Goal: Complete application form

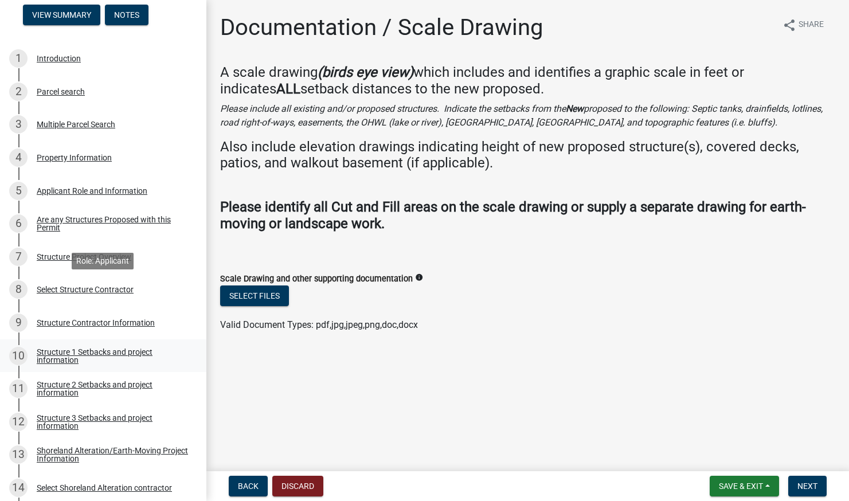
scroll to position [175, 0]
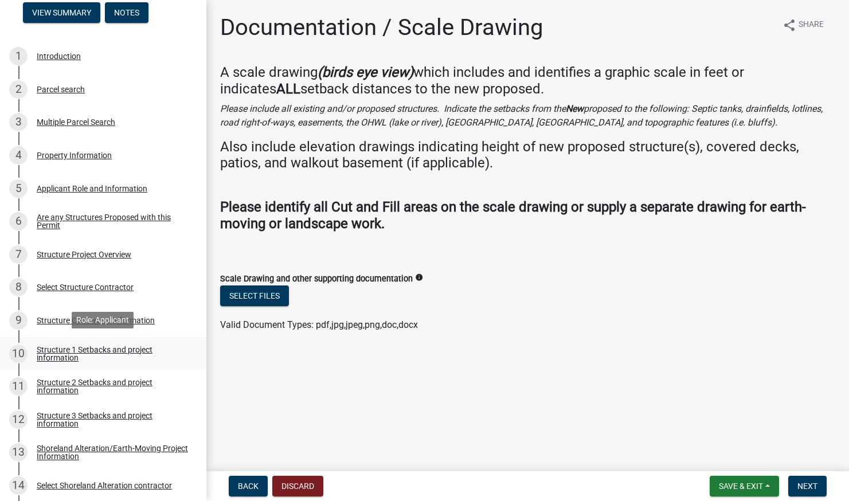
click at [102, 346] on div "Structure 1 Setbacks and project information" at bounding box center [112, 354] width 151 height 16
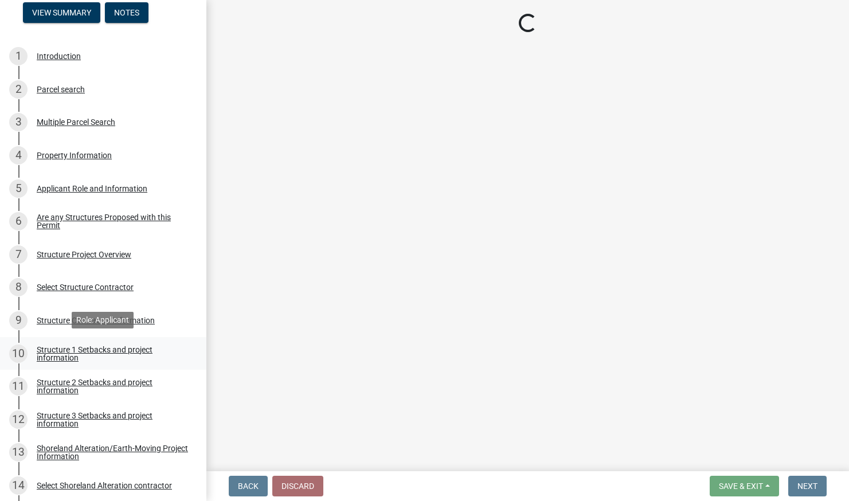
select select "c185e313-3403-4239-bd61-bb563c58a77a"
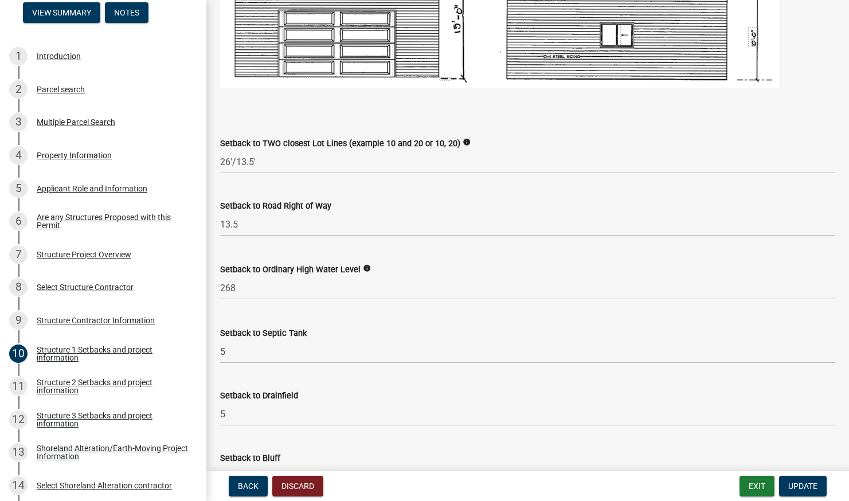
scroll to position [0, 0]
click at [236, 348] on input "5" at bounding box center [527, 351] width 615 height 23
type input "96"
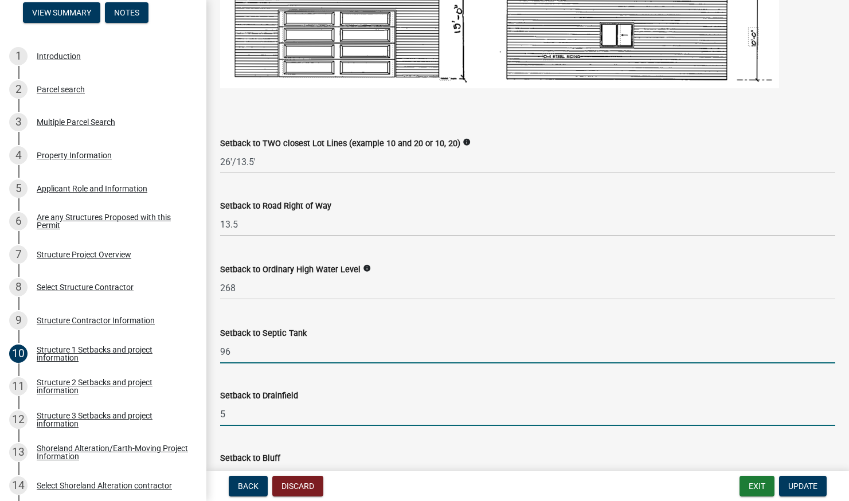
click at [237, 405] on input "5" at bounding box center [527, 413] width 615 height 23
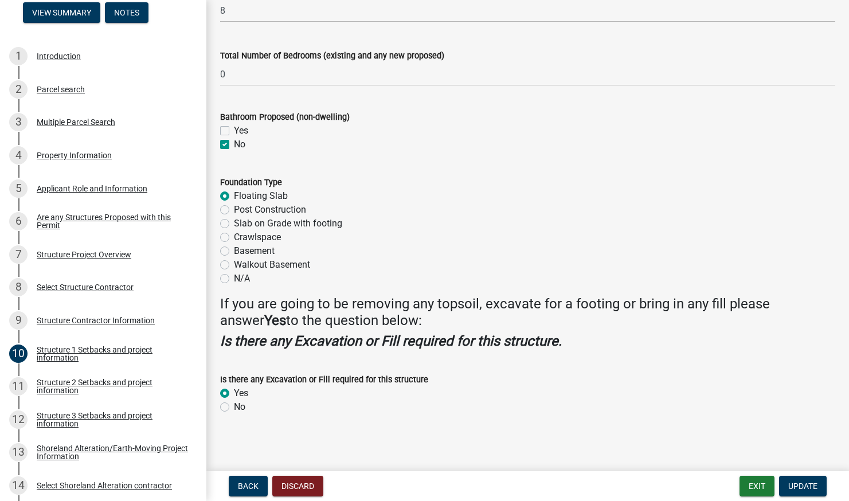
scroll to position [1364, 0]
type input "96"
click at [806, 483] on span "Update" at bounding box center [802, 485] width 29 height 9
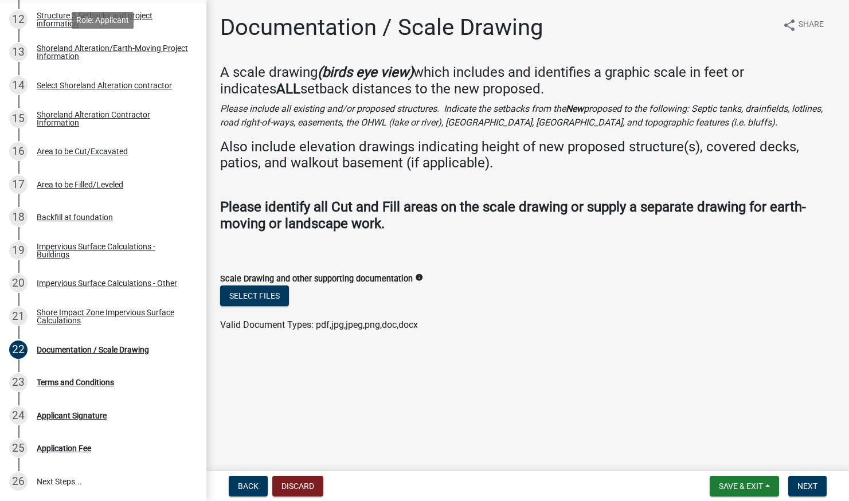
scroll to position [577, 0]
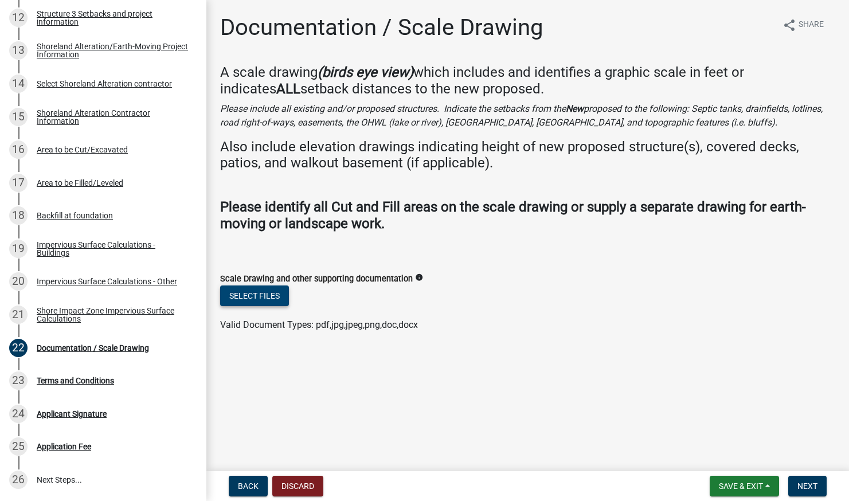
click at [271, 291] on button "Select files" at bounding box center [254, 295] width 69 height 21
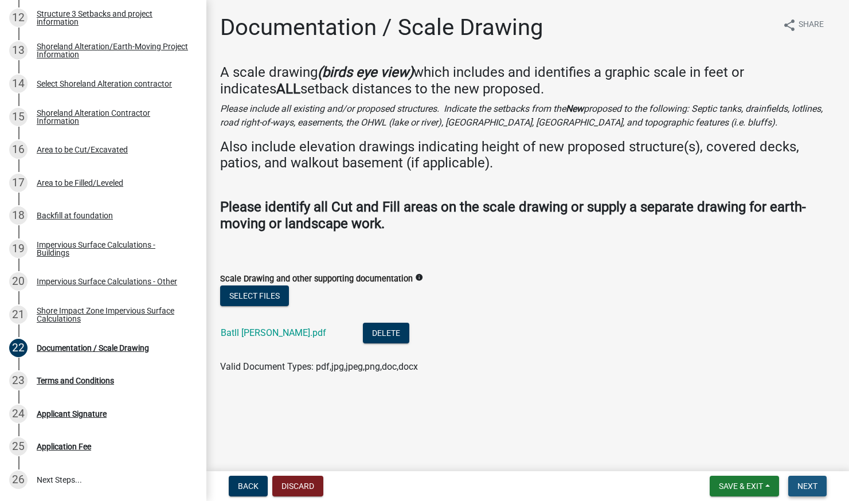
click at [807, 481] on span "Next" at bounding box center [807, 485] width 20 height 9
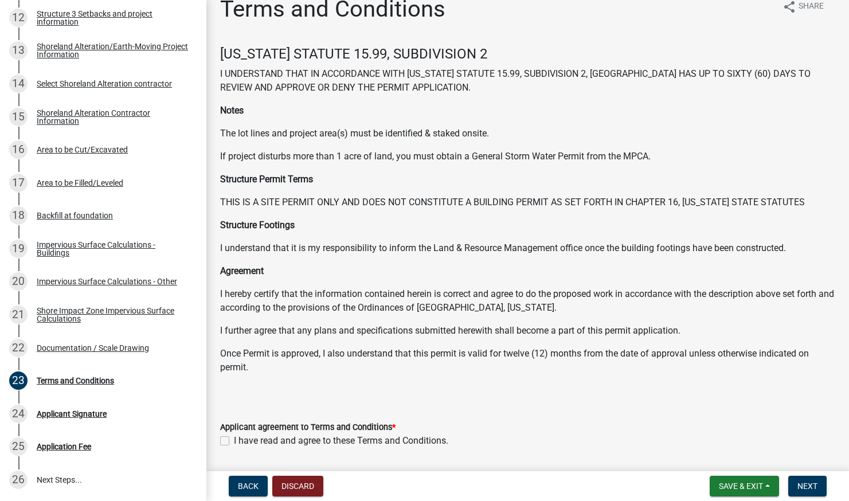
scroll to position [19, 0]
click at [234, 438] on label "I have read and agree to these Terms and Conditions." at bounding box center [341, 440] width 214 height 14
click at [234, 438] on input "I have read and agree to these Terms and Conditions." at bounding box center [237, 436] width 7 height 7
checkbox input "true"
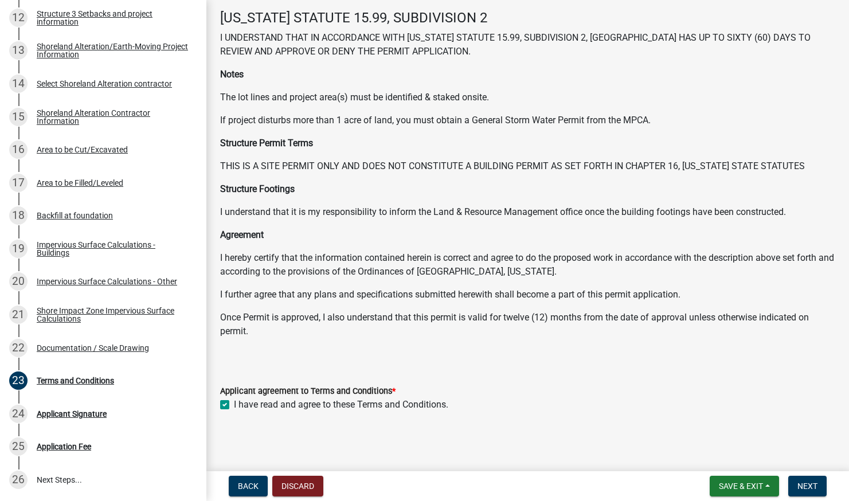
scroll to position [54, 0]
click at [795, 483] on button "Next" at bounding box center [807, 486] width 38 height 21
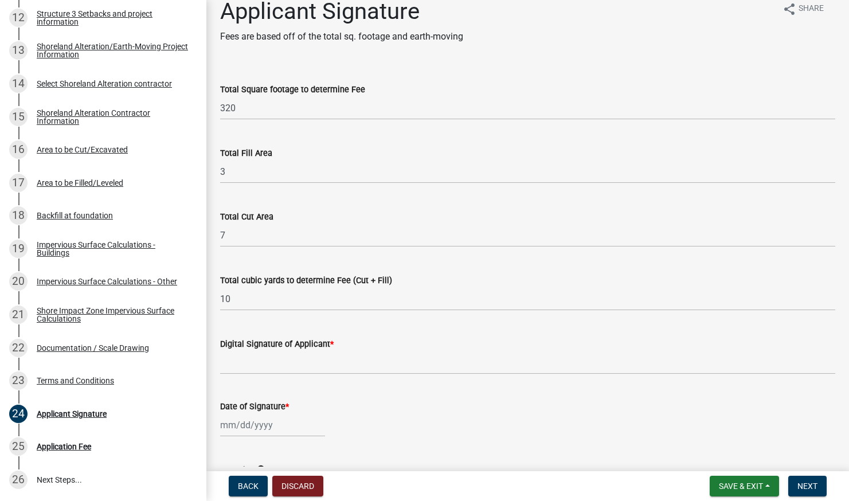
scroll to position [17, 0]
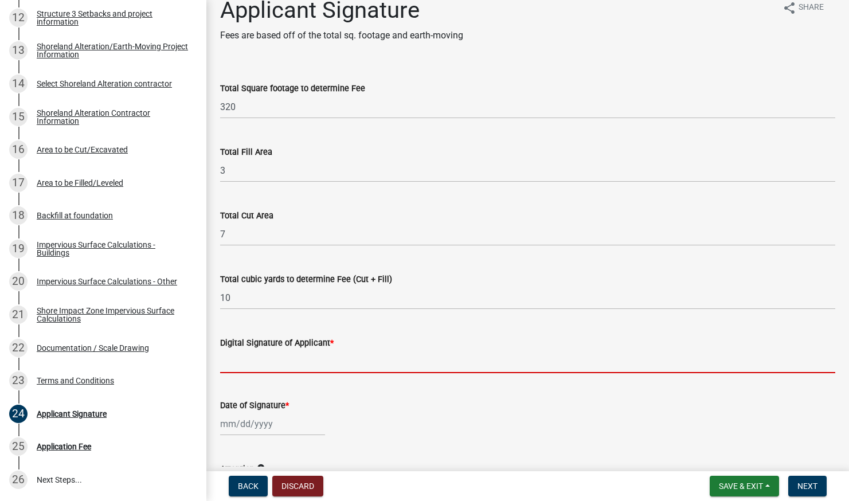
click at [291, 356] on input "Digital Signature of Applicant *" at bounding box center [527, 361] width 615 height 23
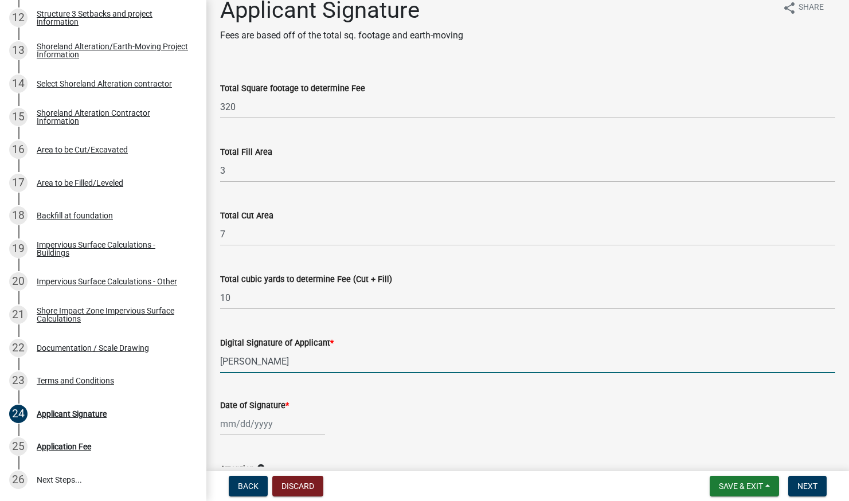
type input "[PERSON_NAME]"
click at [248, 425] on div at bounding box center [272, 423] width 105 height 23
select select "9"
select select "2025"
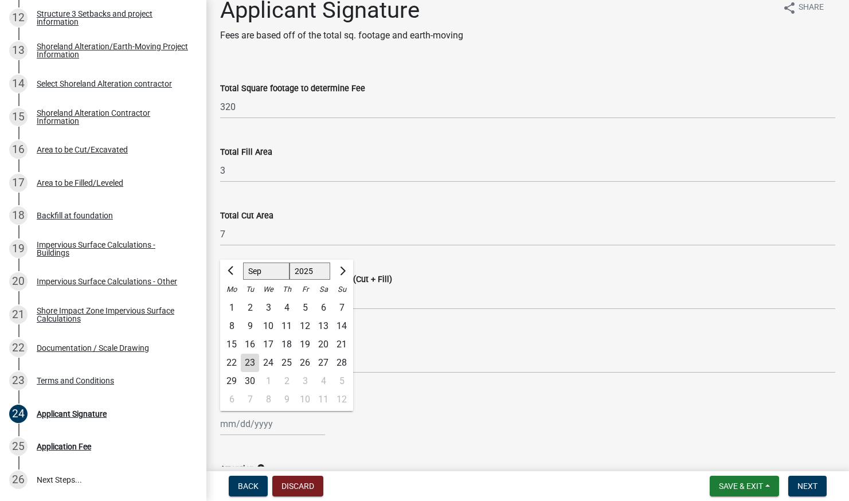
scroll to position [18, 0]
click at [254, 362] on div "23" at bounding box center [250, 361] width 18 height 18
type input "[DATE]"
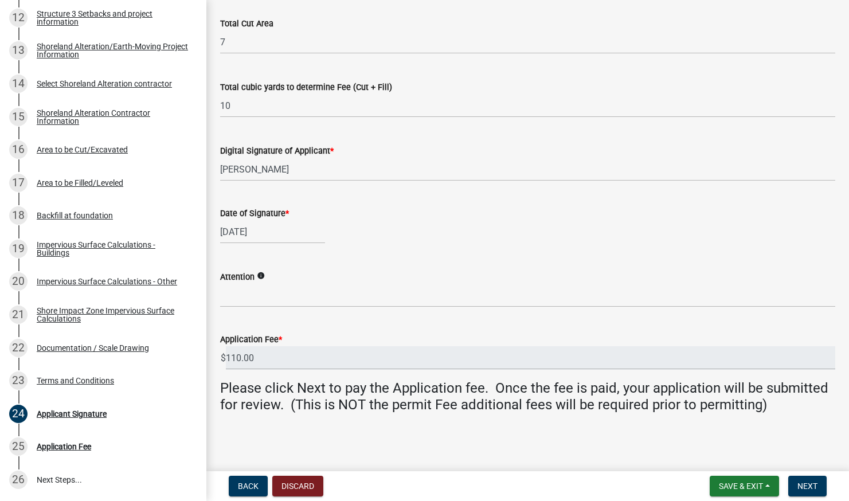
scroll to position [209, 0]
click at [808, 489] on span "Next" at bounding box center [807, 485] width 20 height 9
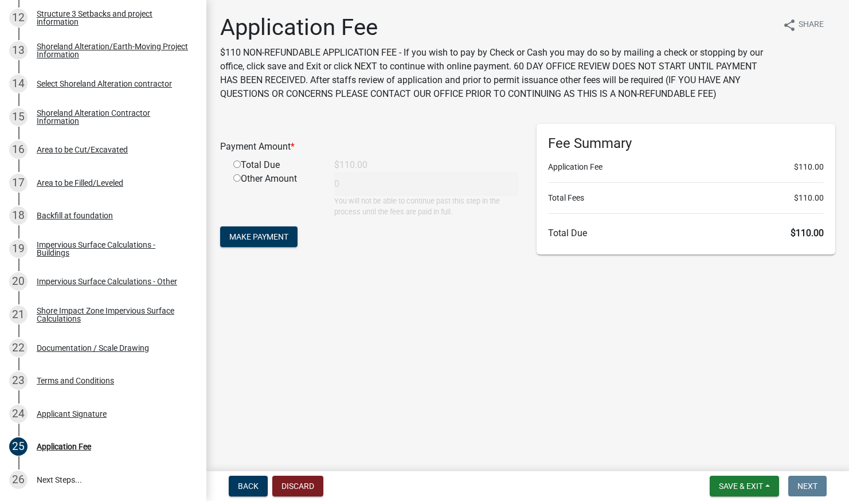
click at [237, 165] on input "radio" at bounding box center [236, 163] width 7 height 7
radio input "true"
type input "110"
click at [252, 240] on span "Make Payment" at bounding box center [258, 236] width 59 height 9
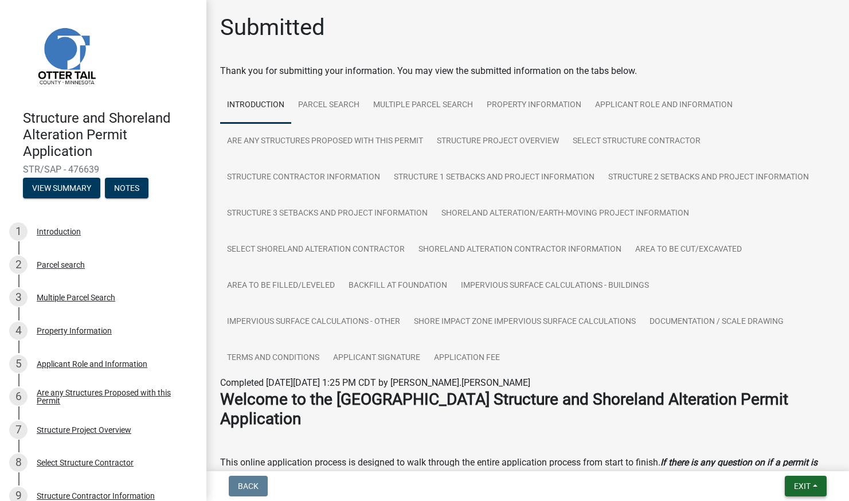
click at [806, 487] on span "Exit" at bounding box center [802, 485] width 17 height 9
click at [772, 459] on button "Save & Exit" at bounding box center [781, 456] width 92 height 28
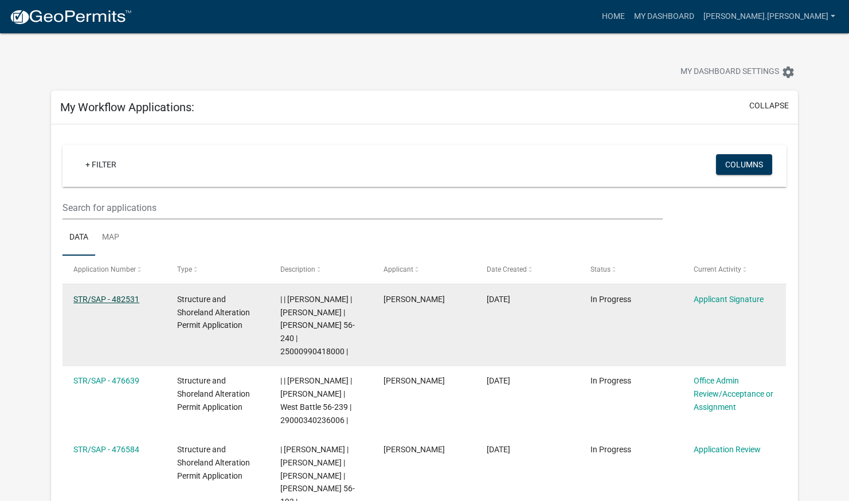
click at [110, 296] on link "STR/SAP - 482531" at bounding box center [106, 299] width 66 height 9
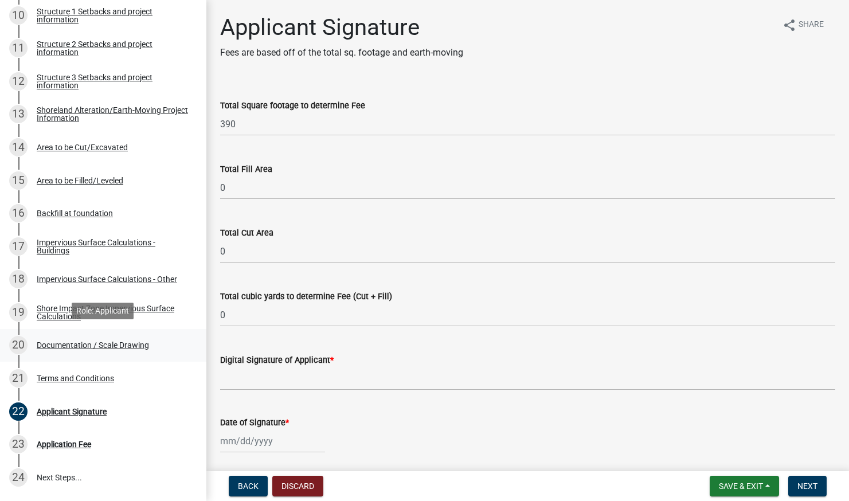
scroll to position [520, 0]
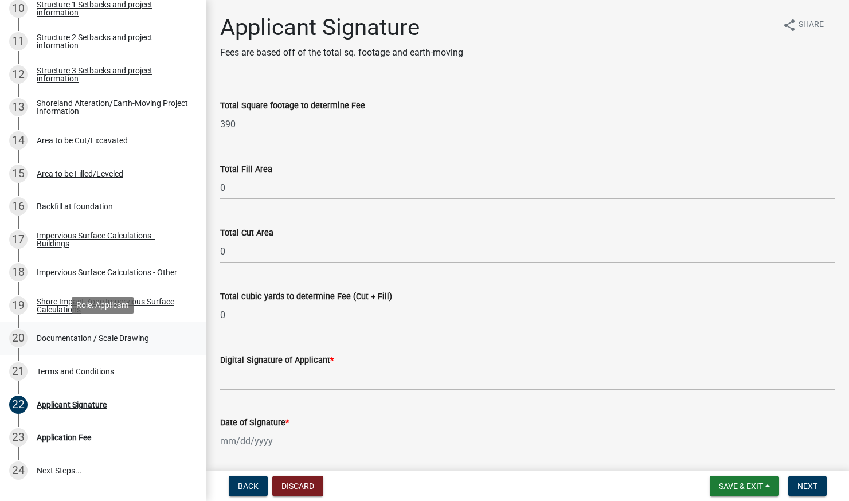
click at [121, 337] on div "Documentation / Scale Drawing" at bounding box center [93, 338] width 112 height 8
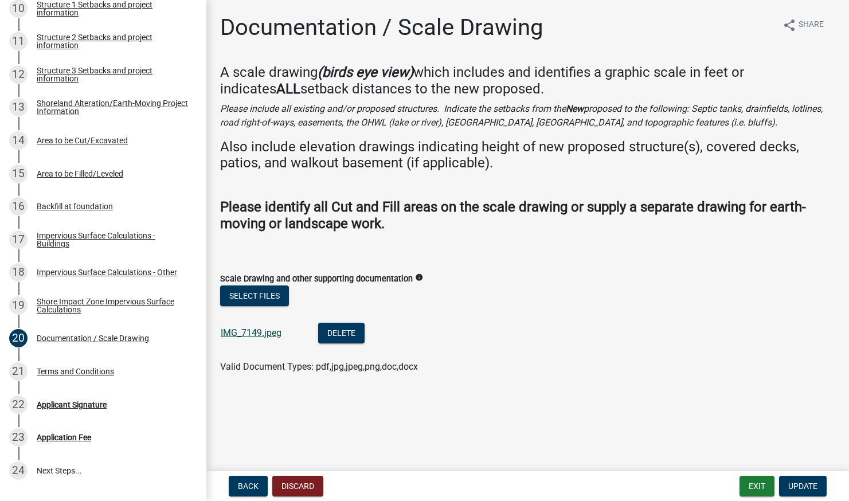
click at [260, 332] on link "IMG_7149.jpeg" at bounding box center [251, 332] width 61 height 11
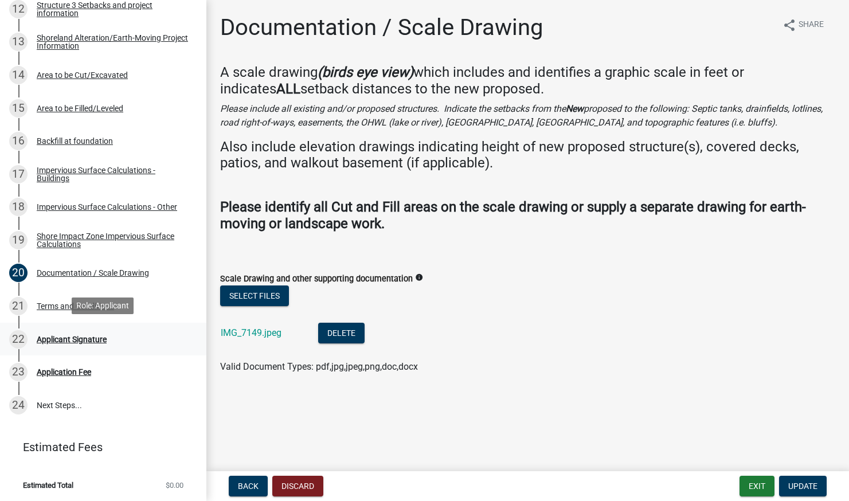
scroll to position [0, 0]
click at [65, 339] on div "Applicant Signature" at bounding box center [72, 339] width 70 height 8
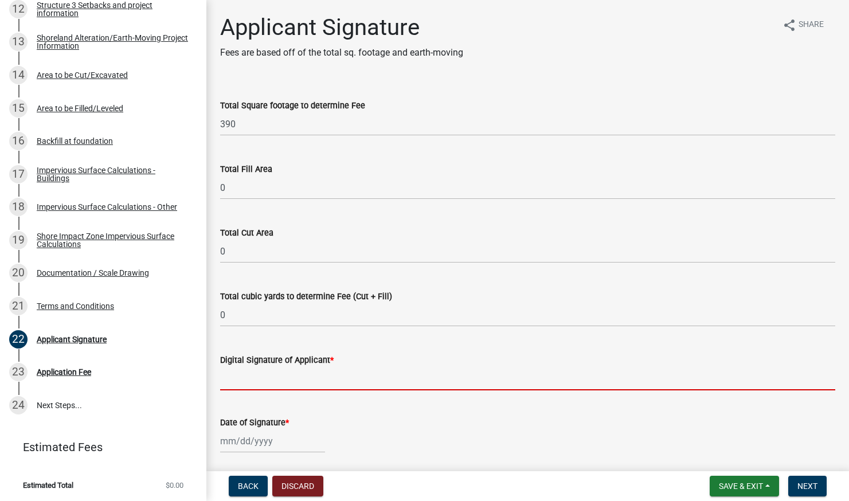
click at [272, 372] on input "Digital Signature of Applicant *" at bounding box center [527, 378] width 615 height 23
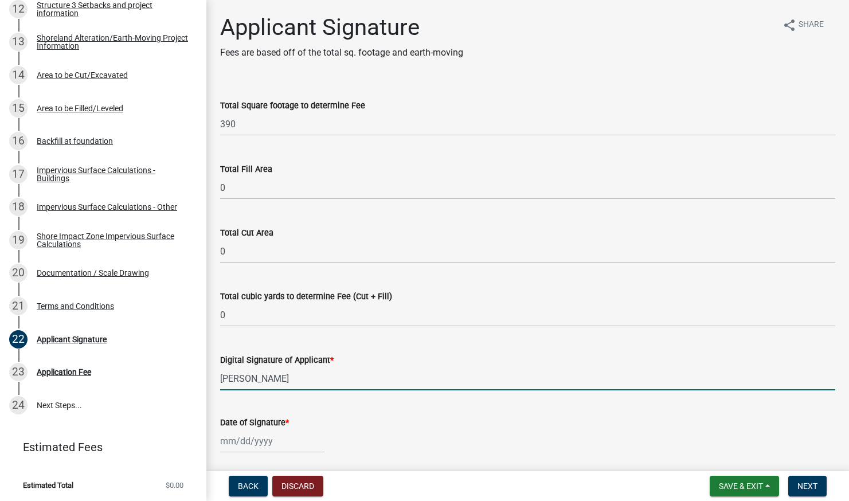
type input "[PERSON_NAME]"
drag, startPoint x: 272, startPoint y: 372, endPoint x: 303, endPoint y: 418, distance: 55.0
click at [304, 420] on div "Date of Signature *" at bounding box center [527, 422] width 615 height 14
select select "9"
select select "2025"
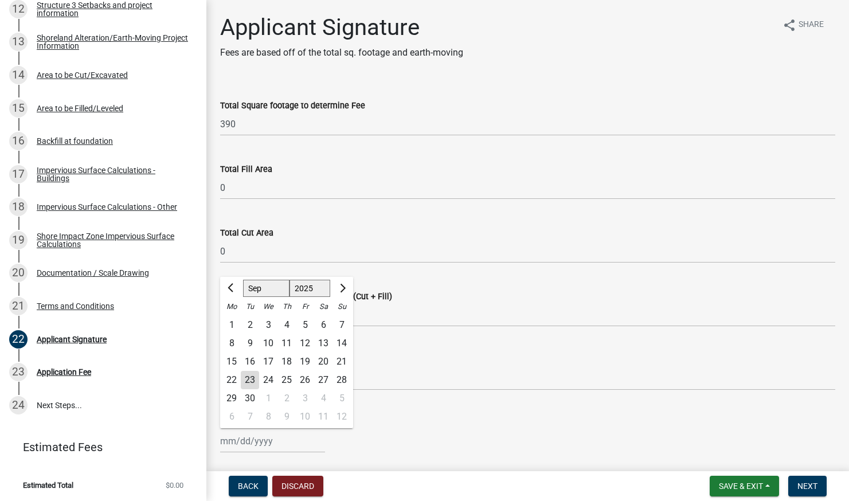
click at [251, 441] on div "Jan Feb Mar Apr May Jun Jul Aug Sep Oct Nov Dec 1525 1526 1527 1528 1529 1530 1…" at bounding box center [272, 440] width 105 height 23
click at [251, 379] on div "23" at bounding box center [250, 380] width 18 height 18
type input "[DATE]"
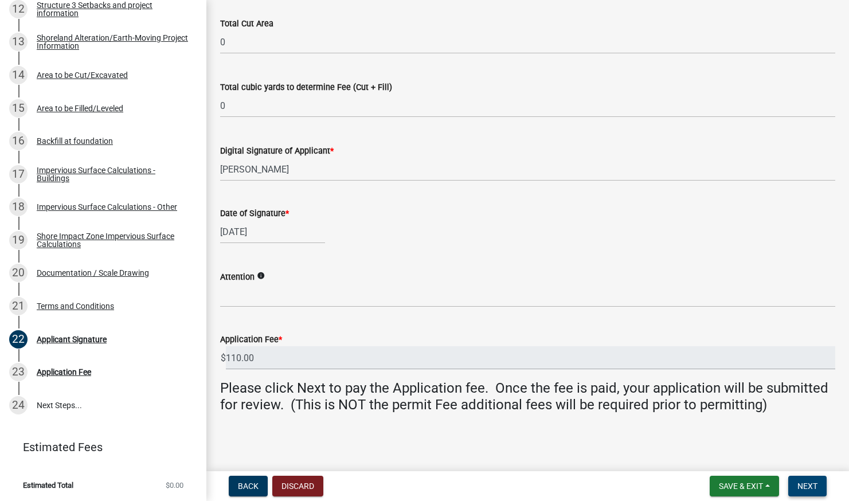
scroll to position [209, 0]
click at [811, 484] on span "Next" at bounding box center [807, 485] width 20 height 9
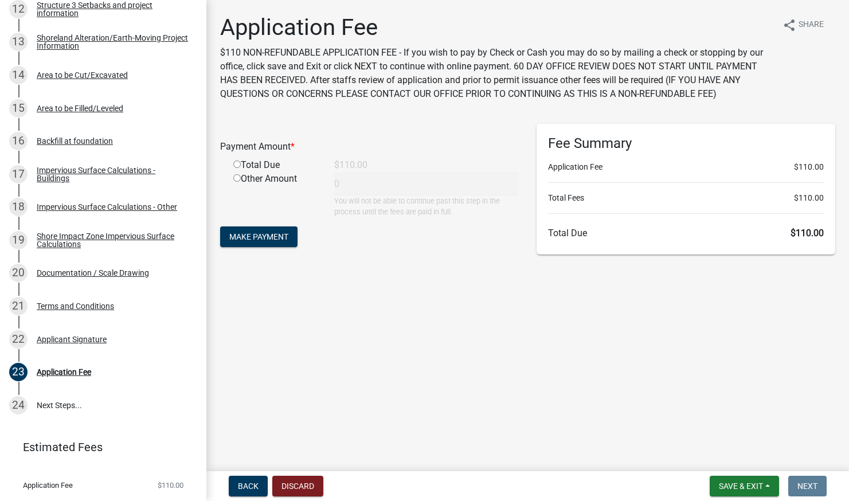
click at [238, 166] on input "radio" at bounding box center [236, 163] width 7 height 7
radio input "true"
type input "110"
click at [267, 234] on span "Make Payment" at bounding box center [258, 236] width 59 height 9
